Goal: Task Accomplishment & Management: Manage account settings

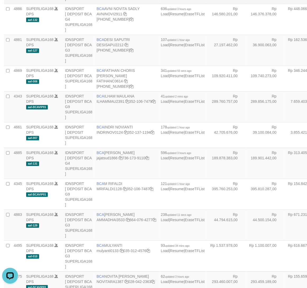
scroll to position [514, 0]
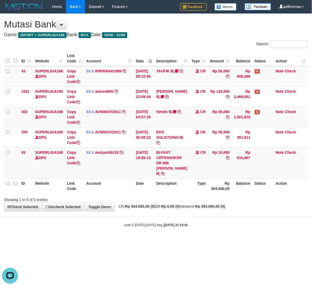
click at [209, 218] on body "Toggle navigation Home Bank Account List Load By Website Group [ISPORT] SUPERLI…" at bounding box center [156, 120] width 312 height 241
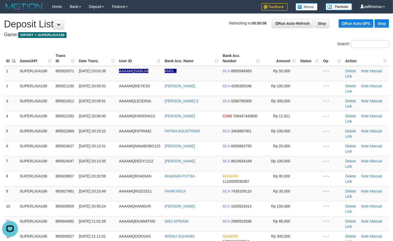
drag, startPoint x: 185, startPoint y: 44, endPoint x: 183, endPoint y: 41, distance: 3.3
click at [184, 44] on div "Search:" at bounding box center [196, 44] width 393 height 9
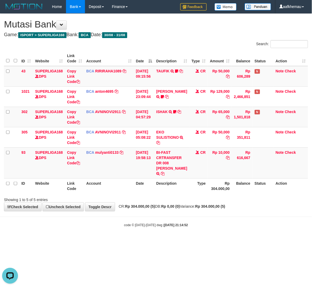
click at [197, 35] on h4 "Game: ISPORT > SUPERLIGA168 Bank: BCA Date: 30/08 - 31/08" at bounding box center [156, 34] width 304 height 5
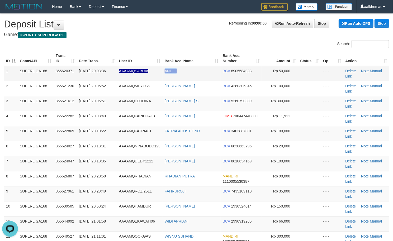
copy link "ANDI..."
drag, startPoint x: 185, startPoint y: 69, endPoint x: 165, endPoint y: 74, distance: 20.8
click at [164, 74] on td "ANDI..." at bounding box center [192, 73] width 58 height 15
click at [143, 22] on h1 "Refreshing in: 00:00:08 Run Auto-Refresh Stop Run Auto-DPS Stop Deposit List" at bounding box center [196, 24] width 385 height 11
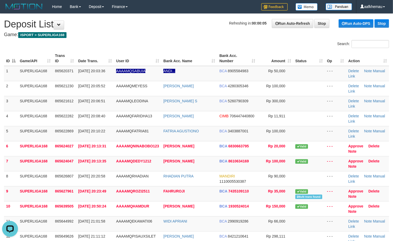
drag, startPoint x: 176, startPoint y: 34, endPoint x: 179, endPoint y: 48, distance: 13.6
click at [176, 34] on h4 "Game: ISPORT > SUPERLIGA168" at bounding box center [196, 34] width 385 height 5
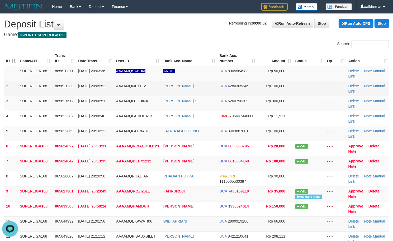
drag, startPoint x: 197, startPoint y: 41, endPoint x: 186, endPoint y: 83, distance: 42.9
click at [197, 41] on div "Search:" at bounding box center [295, 44] width 197 height 9
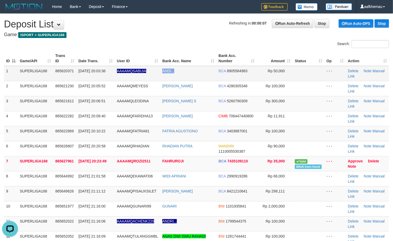
copy tr "ANDI..."
drag, startPoint x: 193, startPoint y: 75, endPoint x: 158, endPoint y: 75, distance: 34.3
click at [158, 75] on tr "1 SUPERLIGA168 865620371 31/08/2025 20:03:36 AAAAMQSABUIA ANDI... BCA 890558498…" at bounding box center [196, 73] width 385 height 15
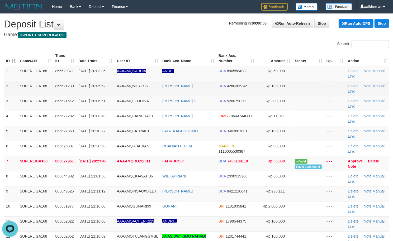
drag, startPoint x: 147, startPoint y: 45, endPoint x: 4, endPoint y: 88, distance: 149.0
click at [147, 45] on div "Search:" at bounding box center [196, 44] width 393 height 9
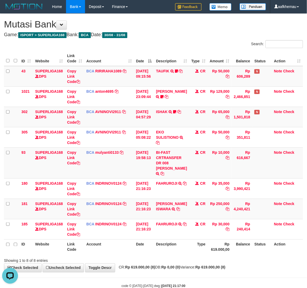
click at [184, 43] on div "Search:" at bounding box center [230, 44] width 146 height 9
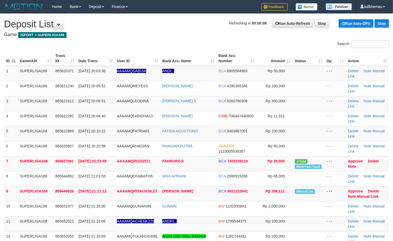
drag, startPoint x: 170, startPoint y: 20, endPoint x: 179, endPoint y: 86, distance: 66.3
click at [170, 21] on h1 "Refreshing in: 00:00:09 Run Auto-Refresh Stop Run Auto-DPS Stop Deposit List" at bounding box center [196, 24] width 385 height 11
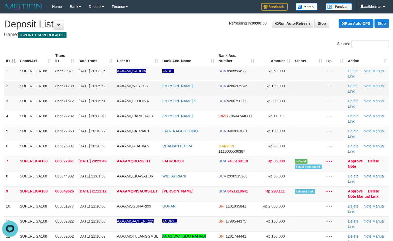
copy link "MEMEY MEYLIDIN"
drag, startPoint x: 215, startPoint y: 90, endPoint x: 161, endPoint y: 87, distance: 53.7
click at [161, 87] on td "[PERSON_NAME]" at bounding box center [188, 88] width 56 height 15
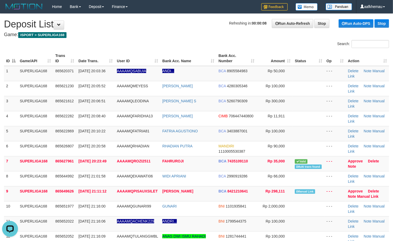
drag, startPoint x: 195, startPoint y: 29, endPoint x: 195, endPoint y: 68, distance: 39.1
click at [195, 29] on h1 "Refreshing in: 00:00:05 Run Auto-Refresh Stop Run Auto-DPS Stop Deposit List" at bounding box center [196, 24] width 385 height 11
copy link "EO AGUSTINUS S"
copy link "LEO AGUSTINUS S"
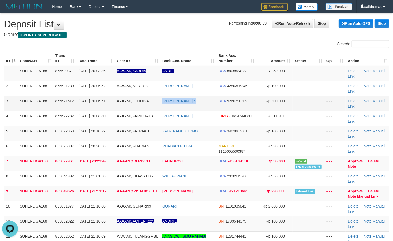
drag, startPoint x: 202, startPoint y: 108, endPoint x: 161, endPoint y: 106, distance: 41.5
click at [161, 106] on td "LEO AGUSTINUS S" at bounding box center [188, 103] width 56 height 15
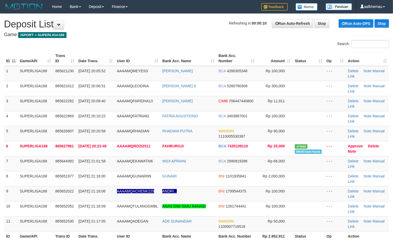
click at [142, 32] on h4 "Game: ISPORT > SUPERLIGA168" at bounding box center [196, 34] width 385 height 5
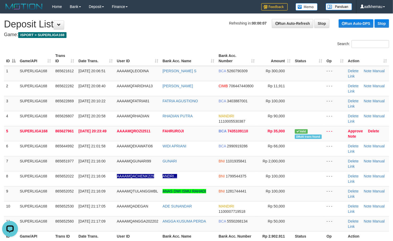
drag, startPoint x: 171, startPoint y: 31, endPoint x: 177, endPoint y: 46, distance: 16.1
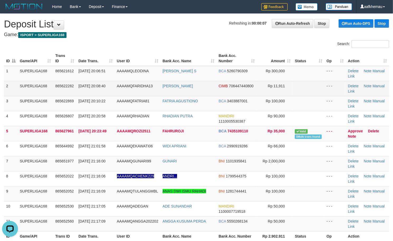
copy tr "3 FARIDHA ADDINI"
copy link "ARIDHA ADDINI"
drag, startPoint x: 161, startPoint y: 87, endPoint x: 164, endPoint y: 87, distance: 3.4
click at [164, 87] on td "FARIDHA ADDINI" at bounding box center [189, 88] width 56 height 15
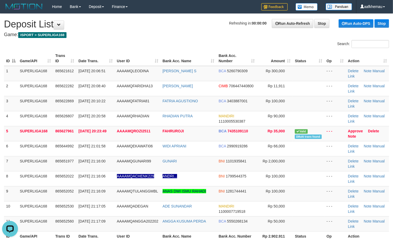
click at [206, 30] on h1 "Refreshing in: 00:00:00 Run Auto-Refresh Stop Run Auto-DPS Stop Deposit List" at bounding box center [196, 24] width 385 height 11
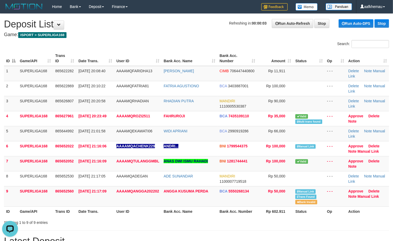
drag, startPoint x: 150, startPoint y: 31, endPoint x: 162, endPoint y: 46, distance: 19.6
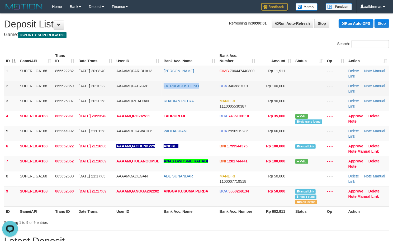
copy link "FATRIA AGUSTIONO"
drag, startPoint x: 203, startPoint y: 90, endPoint x: 162, endPoint y: 91, distance: 41.0
click at [162, 91] on td "FATRIA AGUSTIONO" at bounding box center [190, 88] width 56 height 15
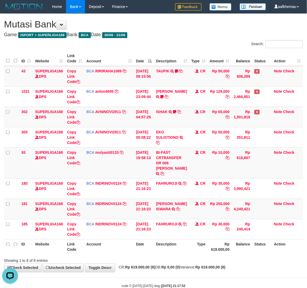
click at [190, 15] on div "**********" at bounding box center [153, 143] width 307 height 258
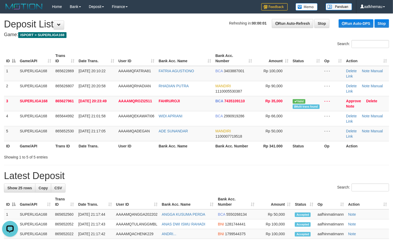
click at [176, 40] on div "Search:" at bounding box center [196, 44] width 393 height 9
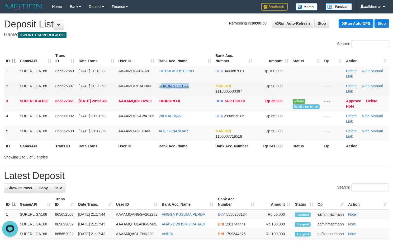
copy link "[DEMOGRAPHIC_DATA] PUTRA"
drag, startPoint x: 168, startPoint y: 86, endPoint x: 162, endPoint y: 85, distance: 6.2
click at [162, 85] on td "RHADIAN PUTRA" at bounding box center [185, 88] width 57 height 15
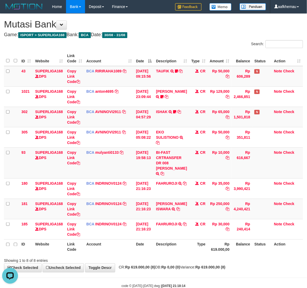
click at [217, 37] on h4 "Game: ISPORT > SUPERLIGA168 Bank: BCA Date: 30/08 - 31/08" at bounding box center [153, 34] width 299 height 5
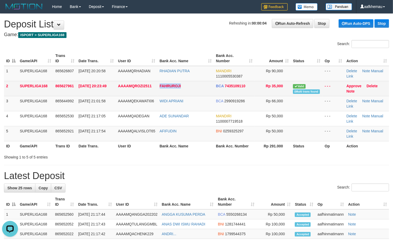
copy link "FAHRUROJI"
drag, startPoint x: 195, startPoint y: 91, endPoint x: 159, endPoint y: 91, distance: 35.9
click at [159, 91] on td "FAHRUROJI" at bounding box center [186, 88] width 57 height 15
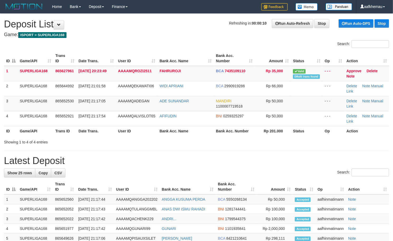
click at [148, 28] on h1 "Refreshing in: 00:00:10 Run Auto-Refresh Stop Run Auto-DPS Stop Deposit List" at bounding box center [196, 24] width 385 height 11
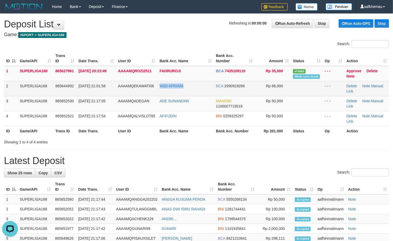
copy tr "WIDI APRIANI"
drag, startPoint x: 201, startPoint y: 89, endPoint x: 157, endPoint y: 89, distance: 44.6
click at [157, 89] on tr "2 SUPERLIGA168 865644992 31/08/2025 21:01:58 AAAAMQEKAWATI06 WIDI APRIANI BCA 2…" at bounding box center [196, 88] width 385 height 15
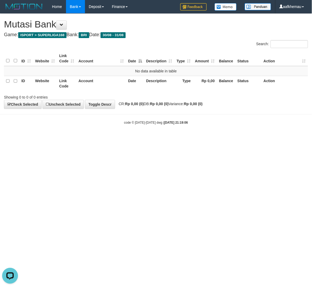
drag, startPoint x: 160, startPoint y: 14, endPoint x: 138, endPoint y: 1, distance: 26.0
click at [157, 13] on body "Toggle navigation Home Bank Account List Load By Website Group [ISPORT] SUPERLI…" at bounding box center [156, 69] width 312 height 138
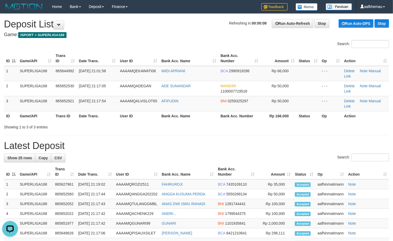
click at [139, 33] on h4 "Game: ISPORT > SUPERLIGA168" at bounding box center [196, 34] width 385 height 5
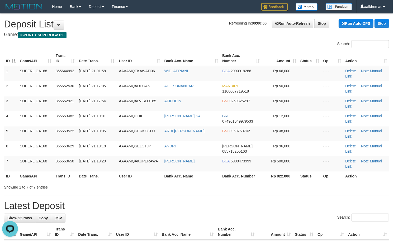
click at [191, 22] on h1 "Refreshing in: 00:00:06 Run Auto-Refresh Stop Run Auto-DPS Stop Deposit List" at bounding box center [196, 24] width 385 height 11
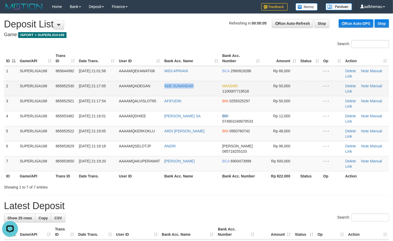
copy tr "ADE SUNANDAR"
drag, startPoint x: 205, startPoint y: 87, endPoint x: 160, endPoint y: 90, distance: 45.3
click at [160, 90] on tr "2 SUPERLIGA168 865652530 31/08/2025 21:17:05 AAAAMQADEGAN ADE SUNANDAR MANDIRI …" at bounding box center [196, 88] width 385 height 15
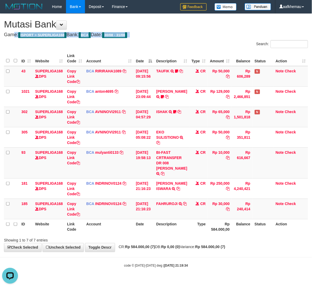
click at [199, 36] on div "**********" at bounding box center [156, 133] width 312 height 238
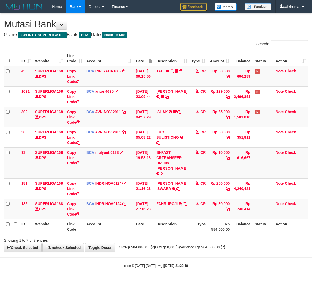
click at [244, 249] on div "**********" at bounding box center [156, 133] width 312 height 238
click at [111, 152] on link "mulyanti0133" at bounding box center [107, 152] width 24 height 4
click at [170, 171] on td "BI-FAST CRTRANSFER DR 008 [PERSON_NAME]" at bounding box center [171, 162] width 35 height 31
click at [177, 162] on td "BI-FAST CRTRANSFER DR 008 YERIK ELO BERNADUS" at bounding box center [171, 162] width 35 height 31
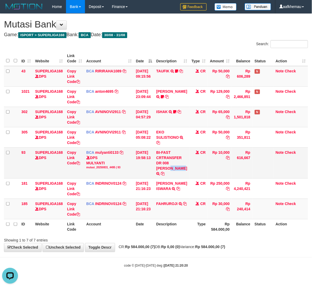
click at [177, 162] on td "BI-FAST CRTRANSFER DR 008 YERIK ELO BERNADUS" at bounding box center [171, 162] width 35 height 31
copy td "YERIK"
click at [245, 251] on div "**********" at bounding box center [156, 133] width 312 height 238
click at [245, 243] on div "Showing 1 to 7 of 7 entries" at bounding box center [156, 239] width 312 height 7
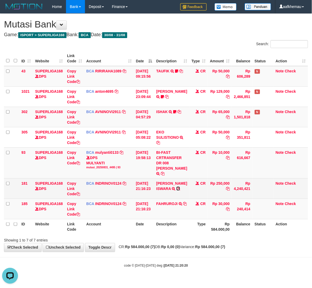
click at [180, 190] on icon at bounding box center [178, 189] width 4 height 4
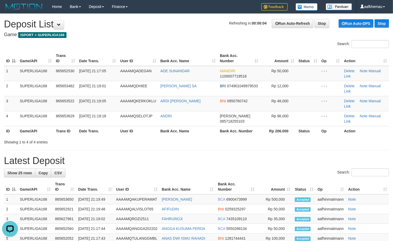
click at [151, 30] on h1 "Refreshing in: 00:00:04 Run Auto-Refresh Stop Run Auto-DPS Stop Deposit List" at bounding box center [196, 24] width 385 height 11
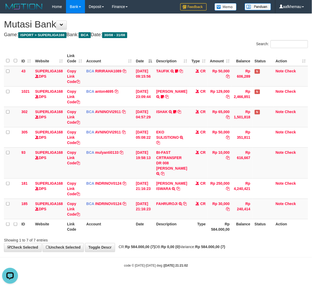
drag, startPoint x: 183, startPoint y: 18, endPoint x: 190, endPoint y: 18, distance: 6.3
click at [183, 18] on div "**********" at bounding box center [156, 133] width 312 height 238
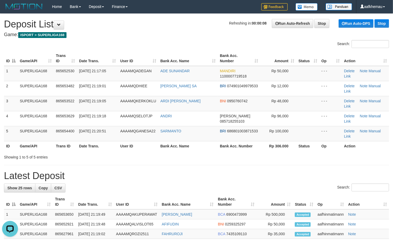
click at [167, 29] on h1 "Refreshing in: 00:00:08 Run Auto-Refresh Stop Run Auto-DPS Stop Deposit List" at bounding box center [196, 24] width 385 height 11
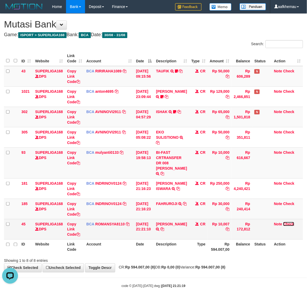
click at [287, 226] on link "Check" at bounding box center [288, 224] width 11 height 4
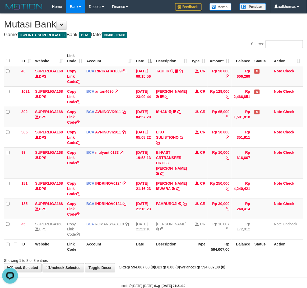
click at [193, 246] on th "Type" at bounding box center [198, 246] width 18 height 15
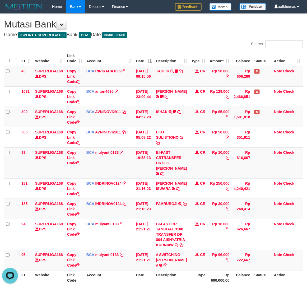
click at [208, 39] on div "**********" at bounding box center [153, 158] width 307 height 289
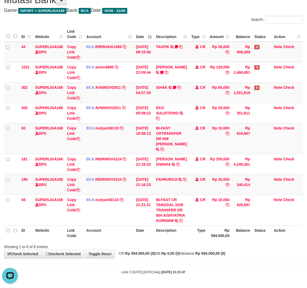
click at [211, 261] on body "Toggle navigation Home Bank Account List Load By Website Group [ISPORT] SUPERLI…" at bounding box center [153, 132] width 307 height 312
click at [220, 242] on div at bounding box center [217, 242] width 179 height 0
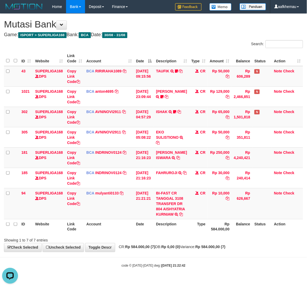
click at [216, 249] on strong "Rp 584.000,00 (7)" at bounding box center [210, 247] width 30 height 4
click at [168, 211] on link "BI-FAST CR TANGGAL 3108 TRANSFER DR 804 AISHYATRIA KURNIAW" at bounding box center [170, 203] width 29 height 25
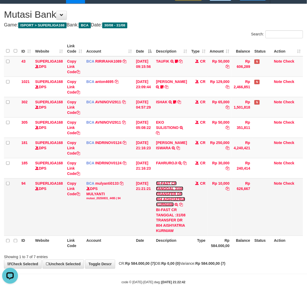
click at [168, 207] on link "BI-FAST CR TANGGAL 3108 TRANSFER DR 804 AISHYATRIA KURNIAW" at bounding box center [170, 193] width 29 height 25
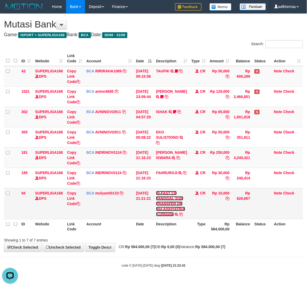
click at [168, 211] on link "BI-FAST CR TANGGAL 3108 TRANSFER DR 804 AISHYATRIA KURNIAW" at bounding box center [170, 203] width 29 height 25
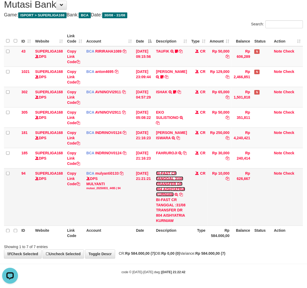
scroll to position [47, 0]
click at [171, 216] on div "BI-FAST CR TANGGAL :31/08 TRANSFER DR 804 AISHYATRIA KURNIAW" at bounding box center [171, 210] width 31 height 26
copy div "AISHYATRIA"
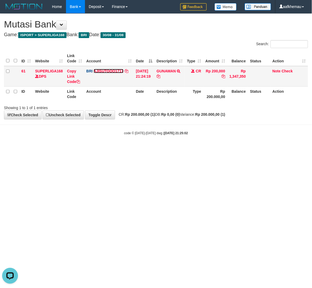
click at [113, 69] on link "AJISUTOOO1717" at bounding box center [109, 71] width 30 height 4
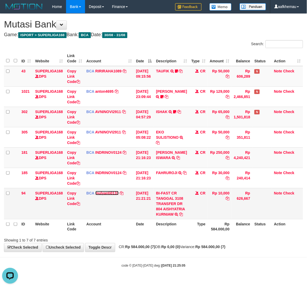
click at [113, 191] on link "mulyanti0133" at bounding box center [107, 193] width 24 height 4
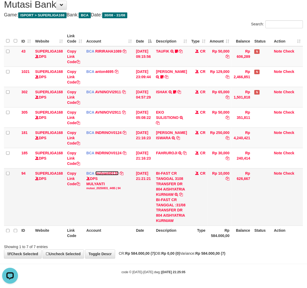
scroll to position [47, 0]
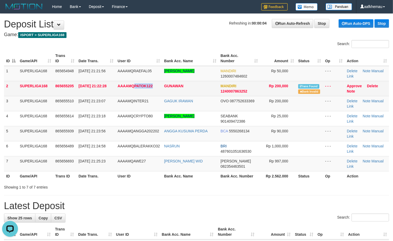
copy span "PATOK122"
drag, startPoint x: 160, startPoint y: 88, endPoint x: 134, endPoint y: 91, distance: 25.8
click at [134, 91] on td "AAAAMQPATOK122" at bounding box center [139, 88] width 46 height 15
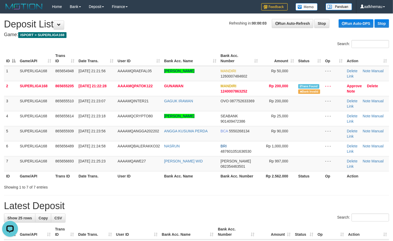
click at [201, 41] on div "Search:" at bounding box center [295, 44] width 189 height 9
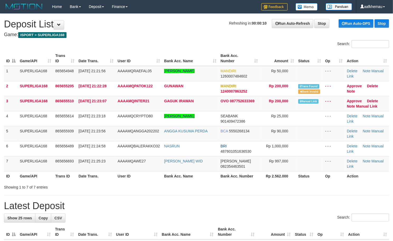
drag, startPoint x: 155, startPoint y: 13, endPoint x: 167, endPoint y: 29, distance: 20.5
copy tr "5 NINDY ULFAH SYUHADA"
drag, startPoint x: 213, startPoint y: 71, endPoint x: 151, endPoint y: 72, distance: 62.9
click at [151, 72] on tr "1 SUPERLIGA168 865654948 31/08/2025 21:21:56 AAAAMQRAEFAL05 NINDY ULFAH SYUHADA…" at bounding box center [196, 73] width 385 height 15
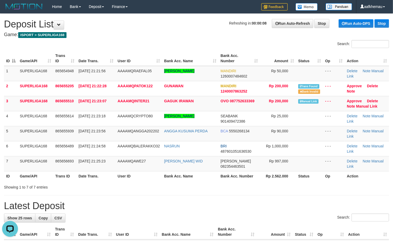
click at [174, 41] on div "Search:" at bounding box center [196, 44] width 393 height 9
copy tr "NINDY ULFAH SYUHADA"
drag, startPoint x: 214, startPoint y: 71, endPoint x: 157, endPoint y: 78, distance: 56.6
click at [160, 78] on tr "1 SUPERLIGA168 865654948 31/08/2025 21:21:56 AAAAMQRAEFAL05 NINDY ULFAH SYUHADA…" at bounding box center [196, 73] width 385 height 15
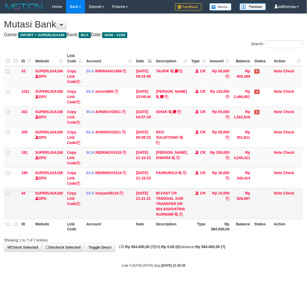
scroll to position [10, 0]
click at [106, 191] on link "mulyanti0133" at bounding box center [107, 193] width 24 height 4
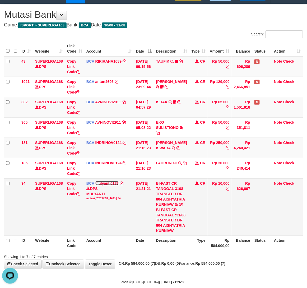
scroll to position [0, 0]
click at [102, 193] on div "DPS MULYANTI mutasi_20250831_4495 | 94" at bounding box center [108, 193] width 45 height 14
click at [189, 236] on td "CR" at bounding box center [198, 206] width 18 height 57
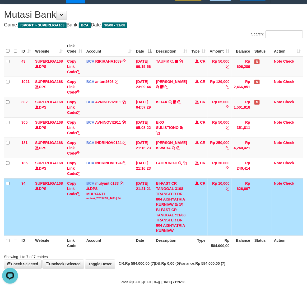
click at [159, 30] on div "**********" at bounding box center [153, 136] width 307 height 264
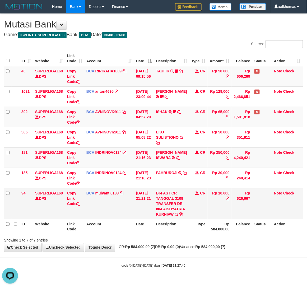
click at [237, 217] on td "Rp 626,667" at bounding box center [242, 203] width 21 height 31
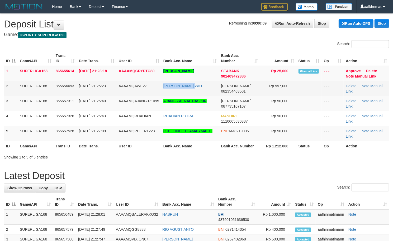
copy tr "[PERSON_NAME] WID"
drag, startPoint x: 185, startPoint y: 87, endPoint x: 153, endPoint y: 85, distance: 31.8
click at [153, 85] on tr "2 SUPERLIGA168 865656693 31/08/2025 21:25:23 AAAAMQAWE27 WAHYU ABDI WID DANA 08…" at bounding box center [196, 88] width 385 height 15
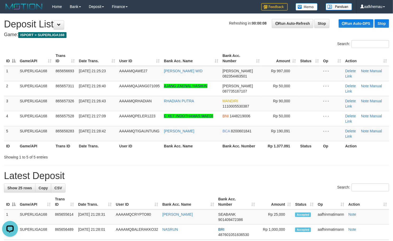
click at [232, 33] on h4 "Game: ISPORT > SUPERLIGA168" at bounding box center [196, 34] width 385 height 5
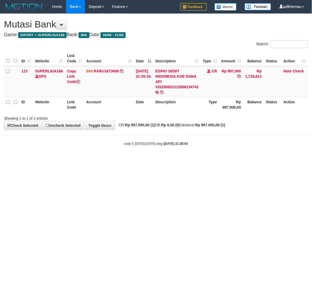
click at [193, 159] on html "Toggle navigation Home Bank Account List Load By Website Group [ISPORT] SUPERLI…" at bounding box center [156, 79] width 312 height 159
click at [201, 40] on div "Search:" at bounding box center [234, 44] width 148 height 9
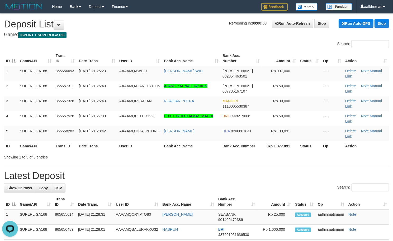
click at [176, 26] on h1 "Refreshing in: 00:00:08 Run Auto-Refresh Stop Run Auto-DPS Stop Deposit List" at bounding box center [196, 24] width 385 height 11
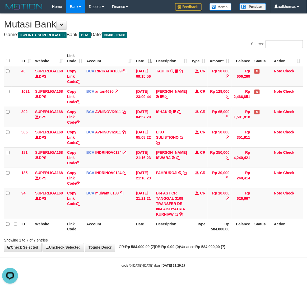
click at [181, 19] on h1 "Mutasi Bank" at bounding box center [153, 24] width 299 height 11
click at [212, 40] on div "Search:" at bounding box center [230, 44] width 146 height 9
click at [212, 243] on div "Showing 1 to 7 of 7 entries" at bounding box center [153, 239] width 307 height 7
click at [226, 249] on strong "Rp 584.000,00 (7)" at bounding box center [210, 247] width 30 height 4
drag, startPoint x: 229, startPoint y: 254, endPoint x: 231, endPoint y: 248, distance: 6.4
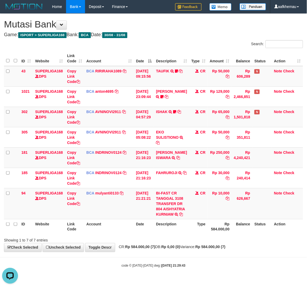
click at [226, 249] on strong "Rp 584.000,00 (7)" at bounding box center [210, 247] width 30 height 4
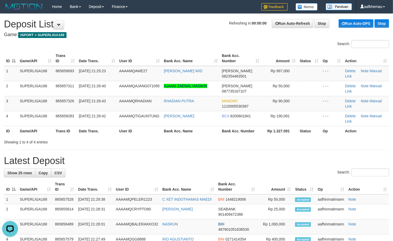
click at [214, 26] on h1 "Refreshing in: 00:00:00 Run Auto-Refresh Stop Run Auto-DPS Stop Deposit List" at bounding box center [196, 24] width 385 height 11
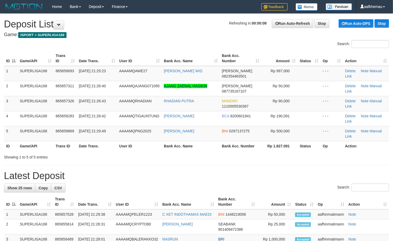
click at [150, 26] on h1 "Refreshing in: 00:00:08 Run Auto-Refresh Stop Run Auto-DPS Stop Deposit List" at bounding box center [196, 24] width 385 height 11
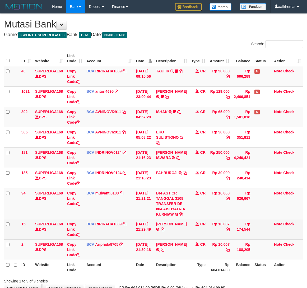
scroll to position [10, 0]
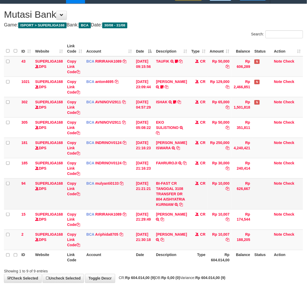
click at [216, 206] on td "Rp 10,000" at bounding box center [220, 193] width 24 height 31
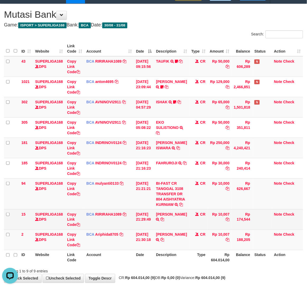
scroll to position [0, 0]
click at [289, 216] on link "Check" at bounding box center [288, 214] width 11 height 4
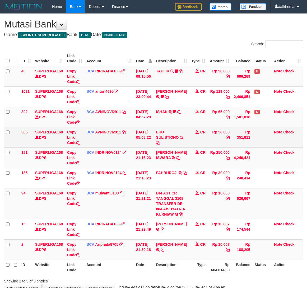
scroll to position [10, 0]
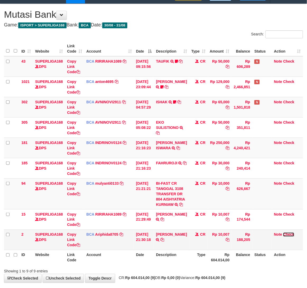
click at [290, 237] on link "Check" at bounding box center [288, 234] width 11 height 4
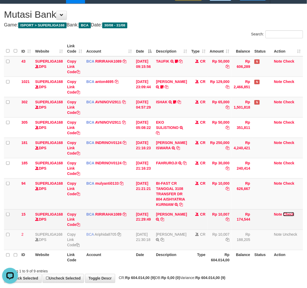
click at [287, 216] on link "Check" at bounding box center [288, 214] width 11 height 4
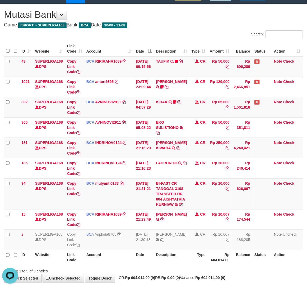
click at [179, 24] on h4 "Game: ISPORT > SUPERLIGA168 Bank: BCA Date: 30/08 - 31/08" at bounding box center [153, 24] width 299 height 5
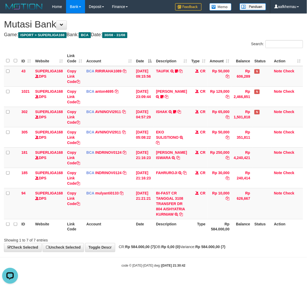
drag, startPoint x: 187, startPoint y: 250, endPoint x: 194, endPoint y: 239, distance: 13.1
click at [189, 250] on div "**********" at bounding box center [153, 133] width 307 height 238
click at [198, 251] on div "**********" at bounding box center [153, 133] width 307 height 238
click at [213, 32] on h4 "Game: ISPORT > SUPERLIGA168 Bank: BCA Date: 30/08 - 31/08" at bounding box center [153, 34] width 299 height 5
drag, startPoint x: 207, startPoint y: 268, endPoint x: 225, endPoint y: 256, distance: 21.3
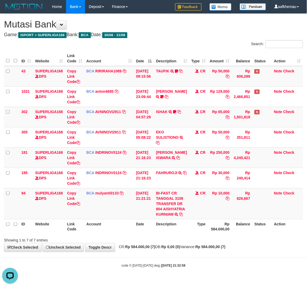
click at [207, 267] on body "Toggle navigation Home Bank Account List Load By Website Group [ISPORT] SUPERLI…" at bounding box center [153, 140] width 307 height 281
click at [208, 32] on h4 "Game: ISPORT > SUPERLIGA168 Bank: BCA Date: 30/08 - 31/08" at bounding box center [153, 34] width 299 height 5
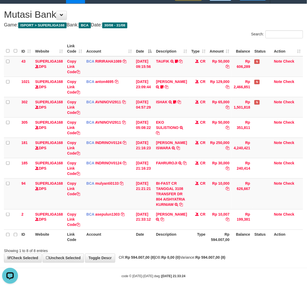
click at [181, 245] on th "Description" at bounding box center [171, 237] width 35 height 15
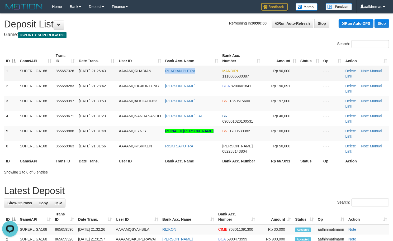
copy tr "RHADIAN PUTRA"
drag, startPoint x: 202, startPoint y: 75, endPoint x: 158, endPoint y: 76, distance: 43.6
click at [158, 76] on tr "1 SUPERLIGA168 865657326 31/08/2025 21:26:43 AAAAMQRHADIAN RHADIAN PUTRA MANDIR…" at bounding box center [196, 73] width 385 height 15
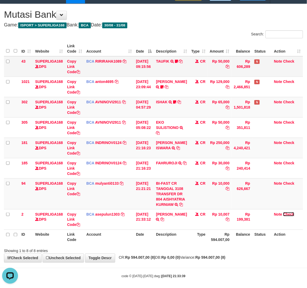
drag, startPoint x: 287, startPoint y: 231, endPoint x: 193, endPoint y: 71, distance: 186.1
click at [287, 216] on link "Check" at bounding box center [288, 214] width 11 height 4
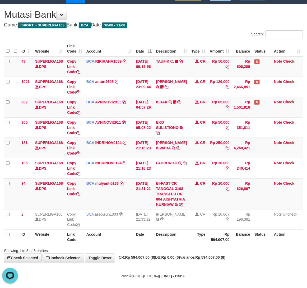
click at [239, 245] on th "Balance" at bounding box center [242, 237] width 21 height 15
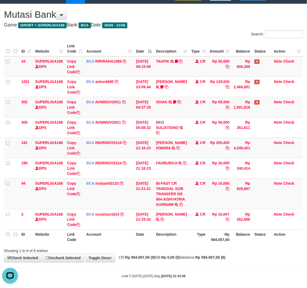
click at [186, 29] on div "**********" at bounding box center [153, 133] width 307 height 258
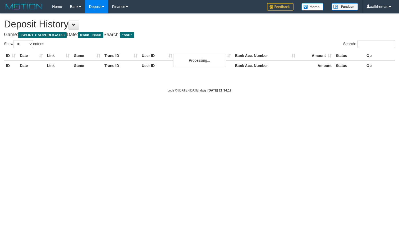
select select "**"
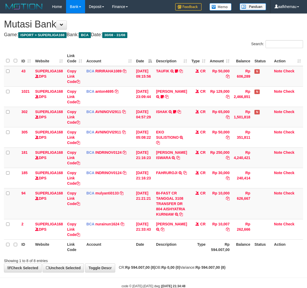
scroll to position [10, 0]
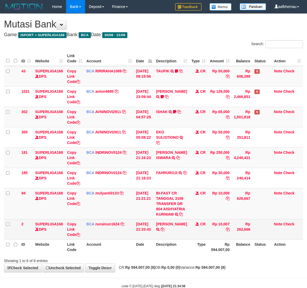
scroll to position [10, 0]
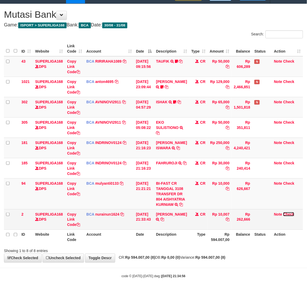
click at [292, 216] on link "Check" at bounding box center [288, 214] width 11 height 4
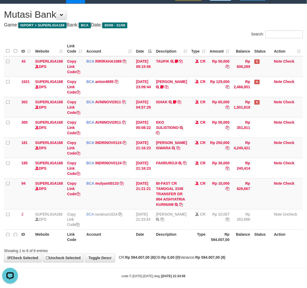
scroll to position [0, 0]
click at [234, 254] on div "Showing 1 to 8 of 8 entries" at bounding box center [153, 249] width 307 height 7
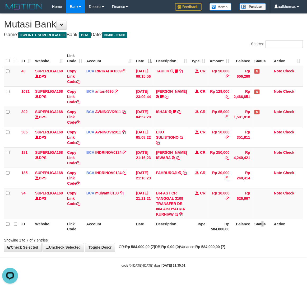
click at [259, 234] on th "Status" at bounding box center [262, 226] width 20 height 15
click at [277, 191] on link "Note" at bounding box center [278, 193] width 8 height 4
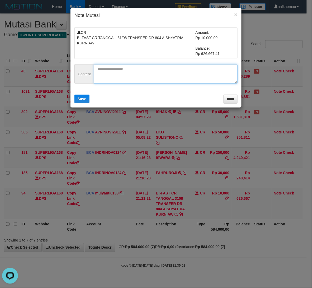
paste textarea "*********"
click at [120, 74] on textarea "*********" at bounding box center [166, 74] width 144 height 20
type textarea "*********"
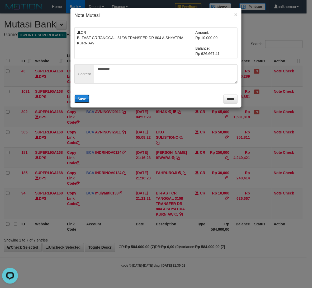
click at [78, 99] on span "Save" at bounding box center [82, 99] width 9 height 4
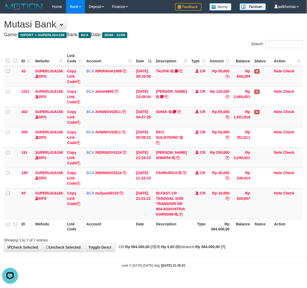
click at [200, 264] on body "Toggle navigation Home Bank Account List Load By Website Group [ISPORT] SUPERLI…" at bounding box center [153, 140] width 307 height 281
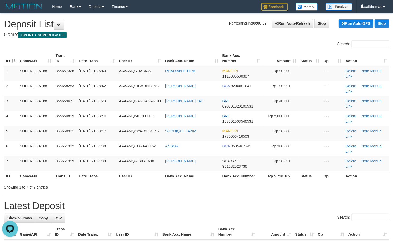
click at [184, 19] on h1 "Refreshing in: 00:00:07 Run Auto-Refresh Stop Run Auto-DPS Stop Deposit List" at bounding box center [196, 24] width 385 height 11
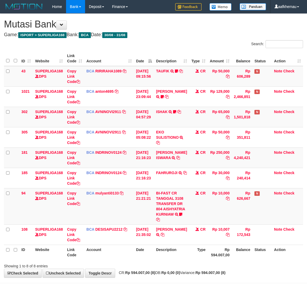
scroll to position [10, 0]
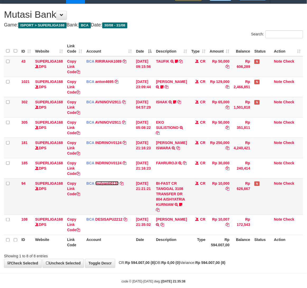
click at [105, 183] on link "mulyanti0133" at bounding box center [107, 183] width 24 height 4
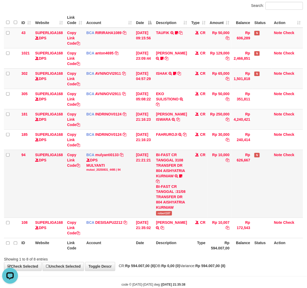
scroll to position [72, 0]
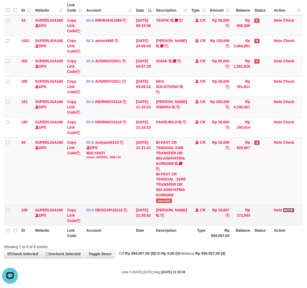
click at [287, 210] on link "Check" at bounding box center [288, 210] width 11 height 4
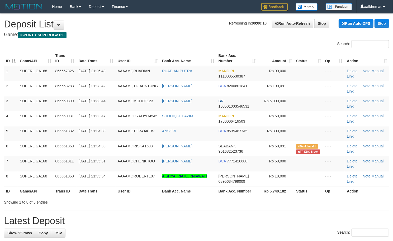
click at [220, 35] on h4 "Game: ISPORT > SUPERLIGA168" at bounding box center [196, 34] width 385 height 5
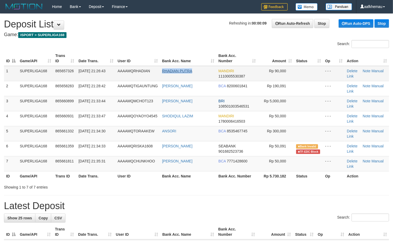
click at [162, 72] on td "RHADIAN PUTRA" at bounding box center [188, 73] width 57 height 15
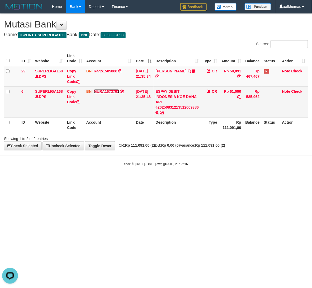
click at [102, 92] on link "MURA1673703" at bounding box center [107, 91] width 26 height 4
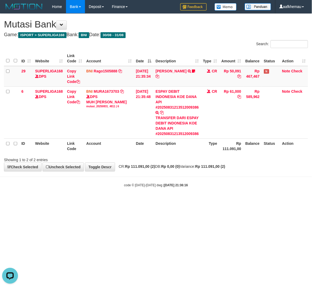
click at [170, 183] on div "code © 2012-2018 dwg | 2025/08/31 21:36:16" at bounding box center [156, 184] width 312 height 5
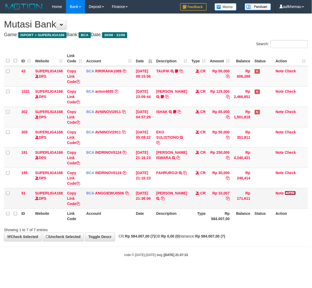
click at [294, 192] on link "Check" at bounding box center [290, 193] width 11 height 4
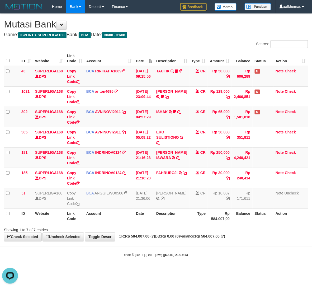
click at [221, 230] on div "Showing 1 to 7 of 7 entries" at bounding box center [156, 228] width 312 height 7
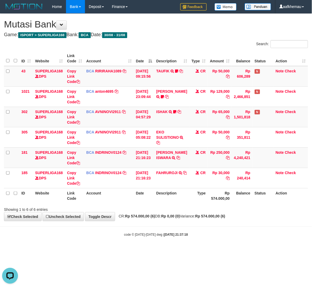
click at [214, 228] on body "Toggle navigation Home Bank Account List Load By Website Group [ISPORT] SUPERLI…" at bounding box center [156, 125] width 312 height 250
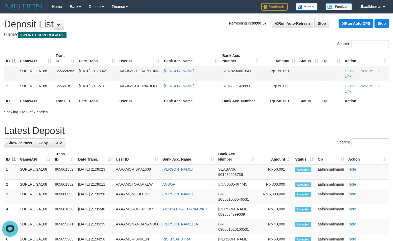
copy link "HANES ARIF HASIH"
drag, startPoint x: 210, startPoint y: 75, endPoint x: 169, endPoint y: 76, distance: 41.2
click at [169, 76] on td "YOHANES ARIF HASIH" at bounding box center [191, 73] width 59 height 15
click at [210, 35] on h4 "Game: ISPORT > SUPERLIGA168" at bounding box center [196, 34] width 385 height 5
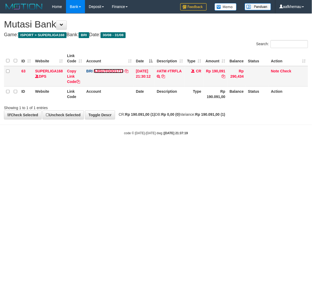
click at [112, 69] on link "AJISUTOOO1717" at bounding box center [109, 71] width 30 height 4
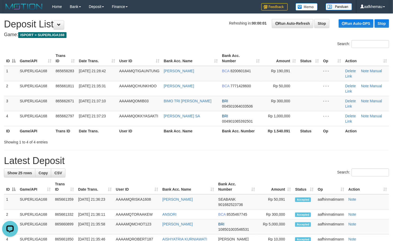
click at [179, 24] on h1 "Refreshing in: 00:00:01 Run Auto-Refresh Stop Run Auto-DPS Stop Deposit List" at bounding box center [196, 24] width 385 height 11
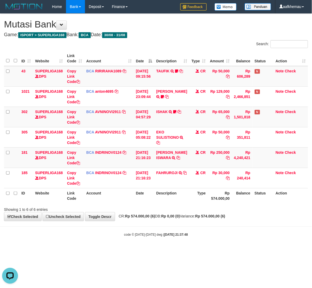
click at [205, 218] on span "CR: Rp 574.000,00 (6) DB: Rp 0,00 (0) Variance: Rp 574.000,00 (6)" at bounding box center [170, 216] width 109 height 4
click at [207, 223] on body "Toggle navigation Home Bank Account List Load By Website Group [ISPORT] SUPERLI…" at bounding box center [156, 125] width 312 height 250
click at [221, 234] on div "code © 2012-2018 dwg | 2025/08/31 21:37:48" at bounding box center [156, 234] width 312 height 5
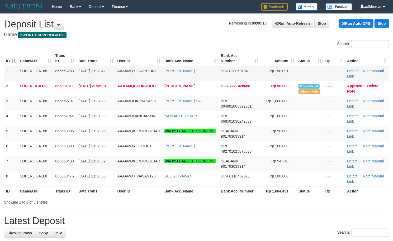
click at [167, 73] on td "YOHANES ARIF HASIH" at bounding box center [190, 73] width 57 height 15
